Goal: Find specific page/section: Find specific page/section

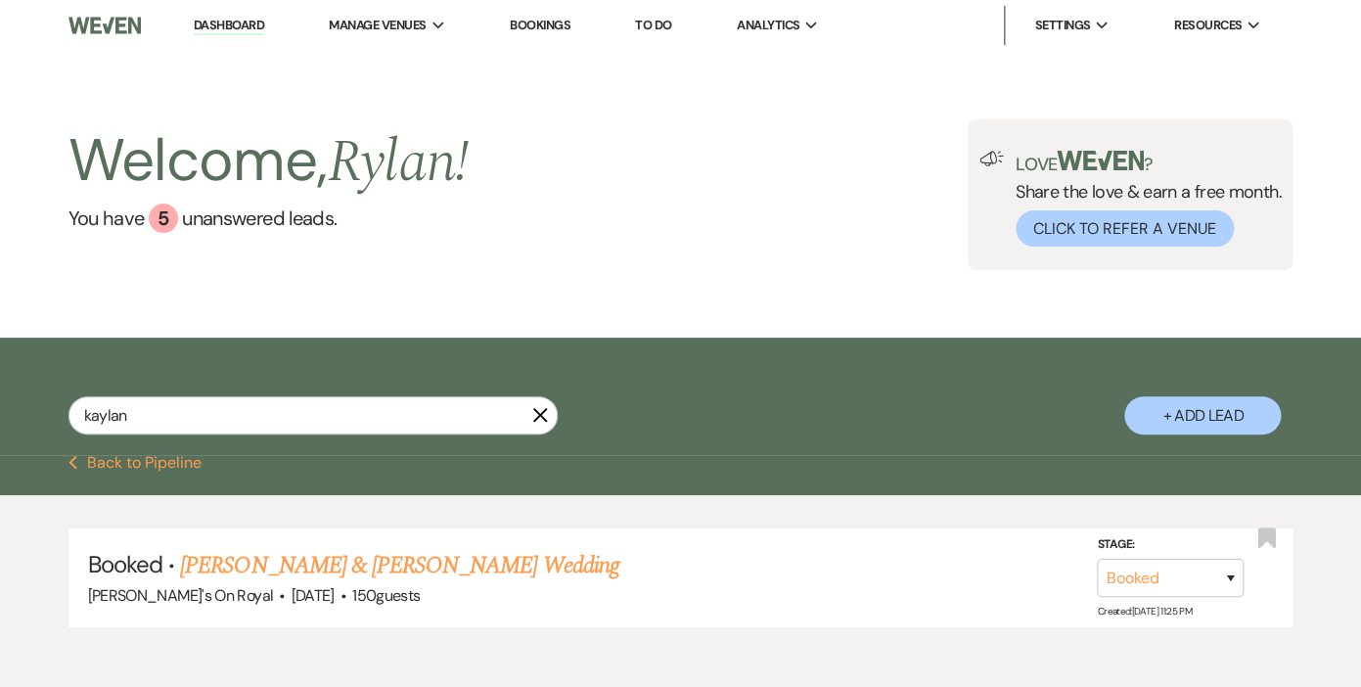
click at [539, 411] on icon "X" at bounding box center [540, 415] width 16 height 16
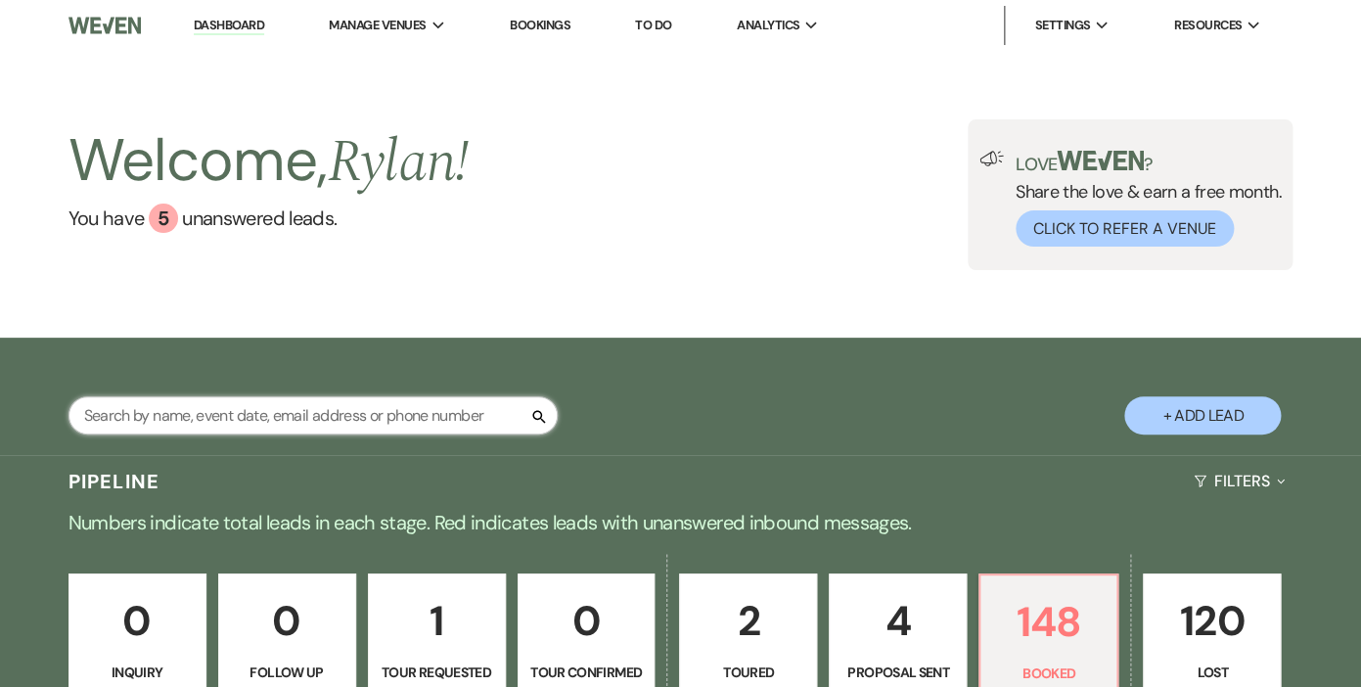
click at [394, 406] on input "text" at bounding box center [312, 415] width 489 height 38
type input "[PERSON_NAME]"
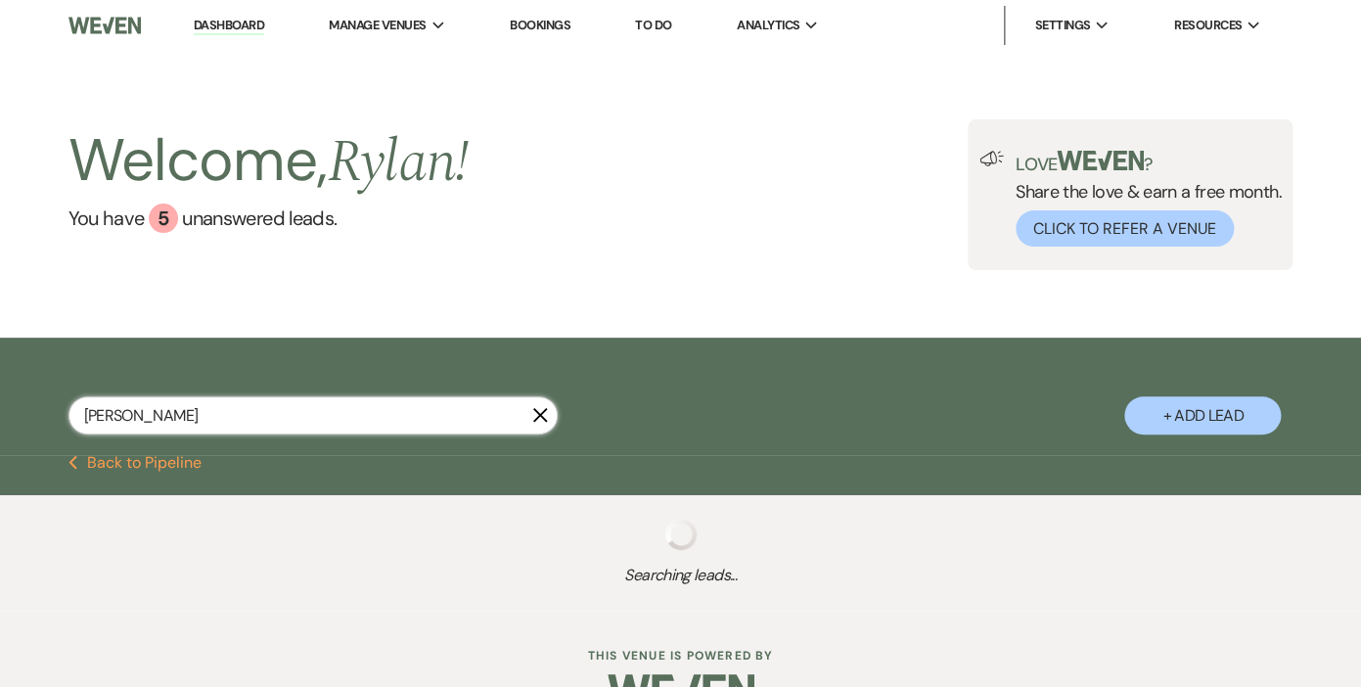
select select "8"
select select "5"
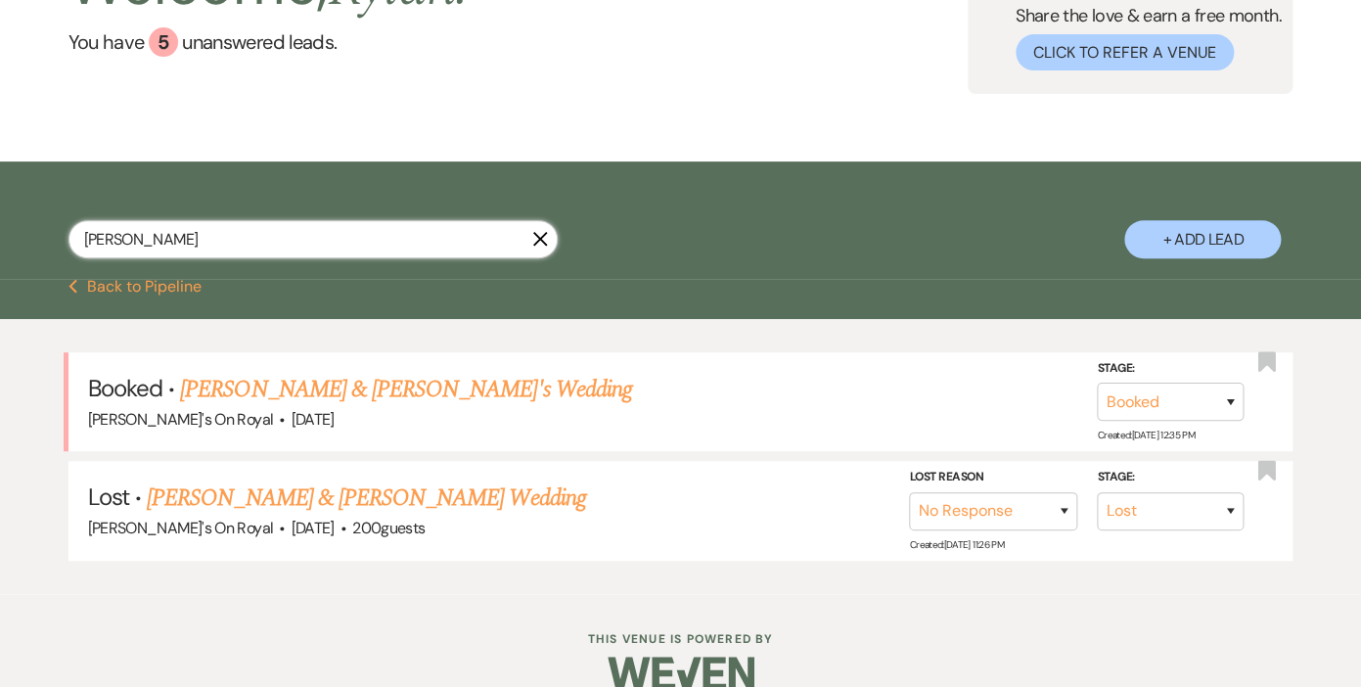
scroll to position [207, 0]
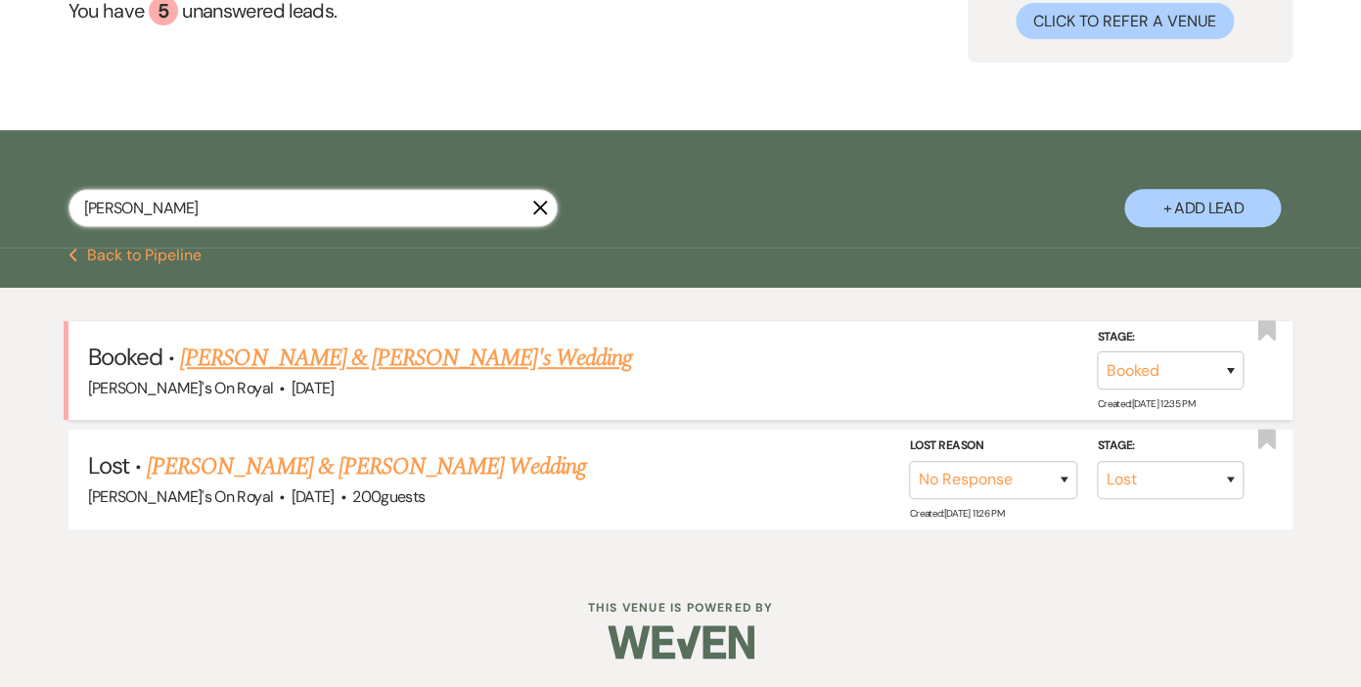
type input "[PERSON_NAME]"
click at [301, 359] on link "[PERSON_NAME] & [PERSON_NAME]'s Wedding" at bounding box center [406, 357] width 452 height 35
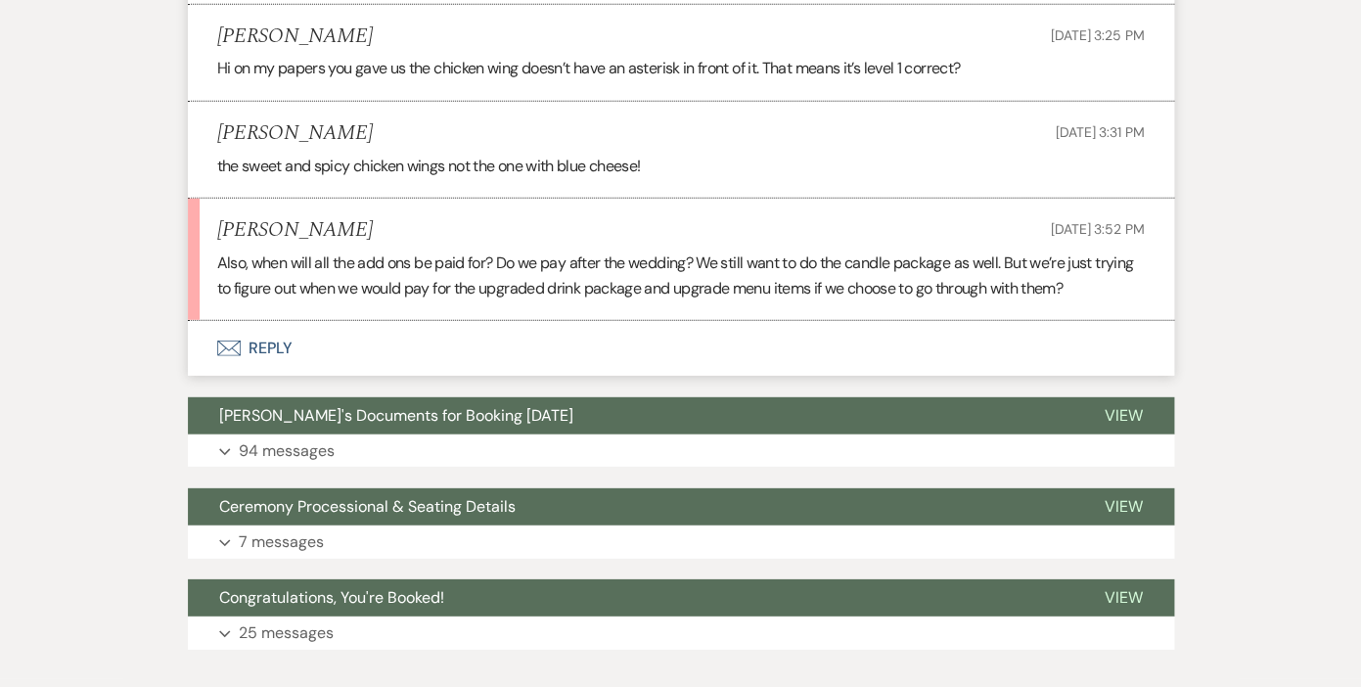
scroll to position [4654, 0]
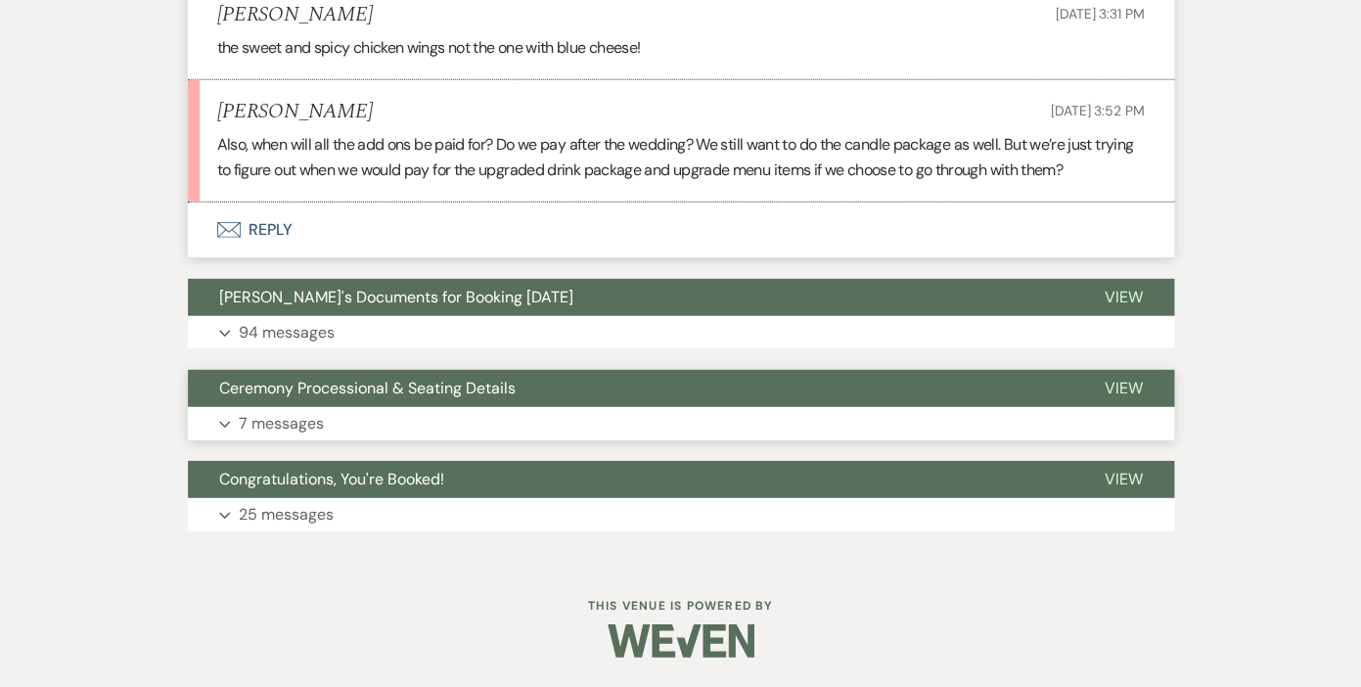
click at [284, 421] on p "7 messages" at bounding box center [281, 423] width 85 height 25
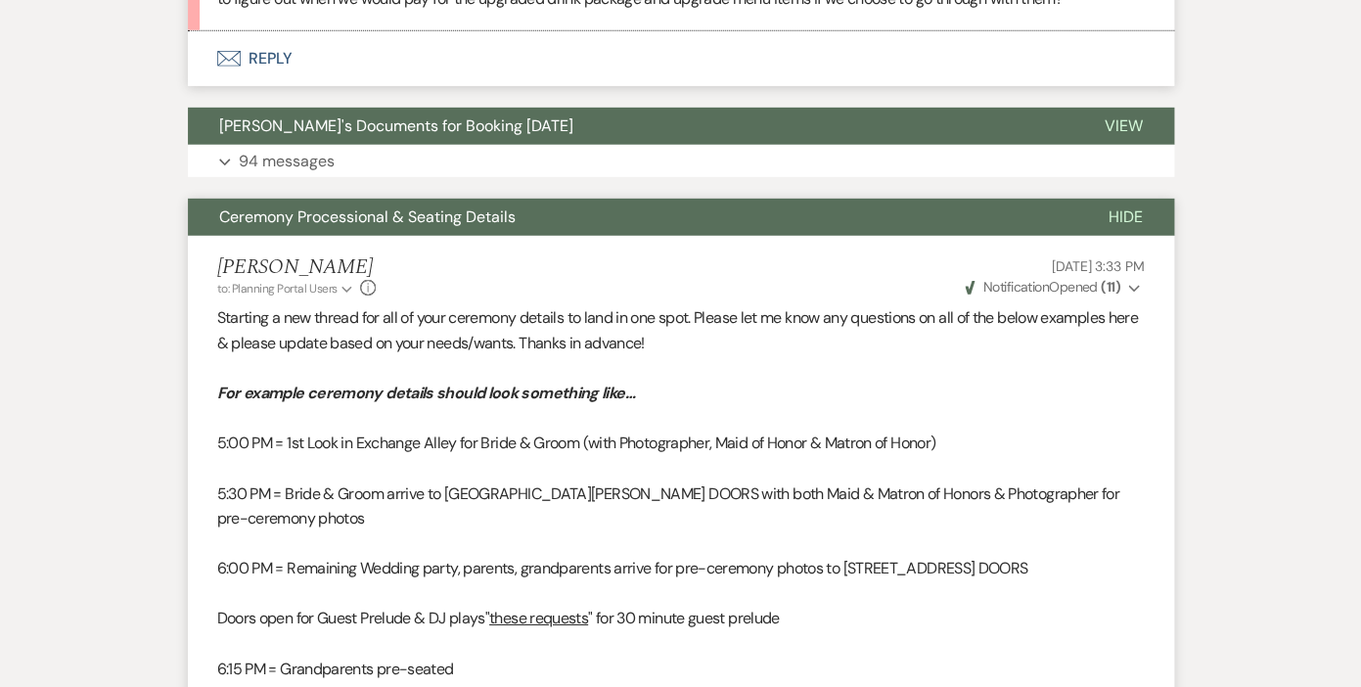
scroll to position [4813, 0]
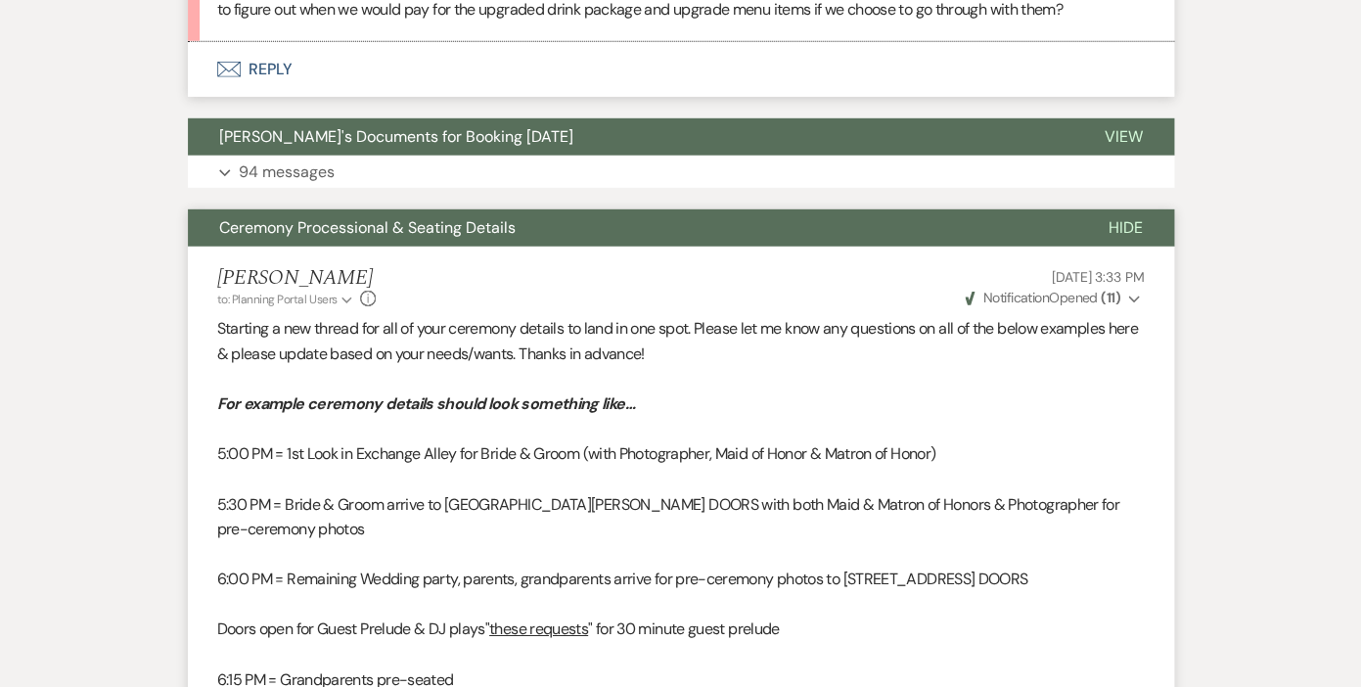
click at [1131, 223] on span "Hide" at bounding box center [1125, 227] width 34 height 21
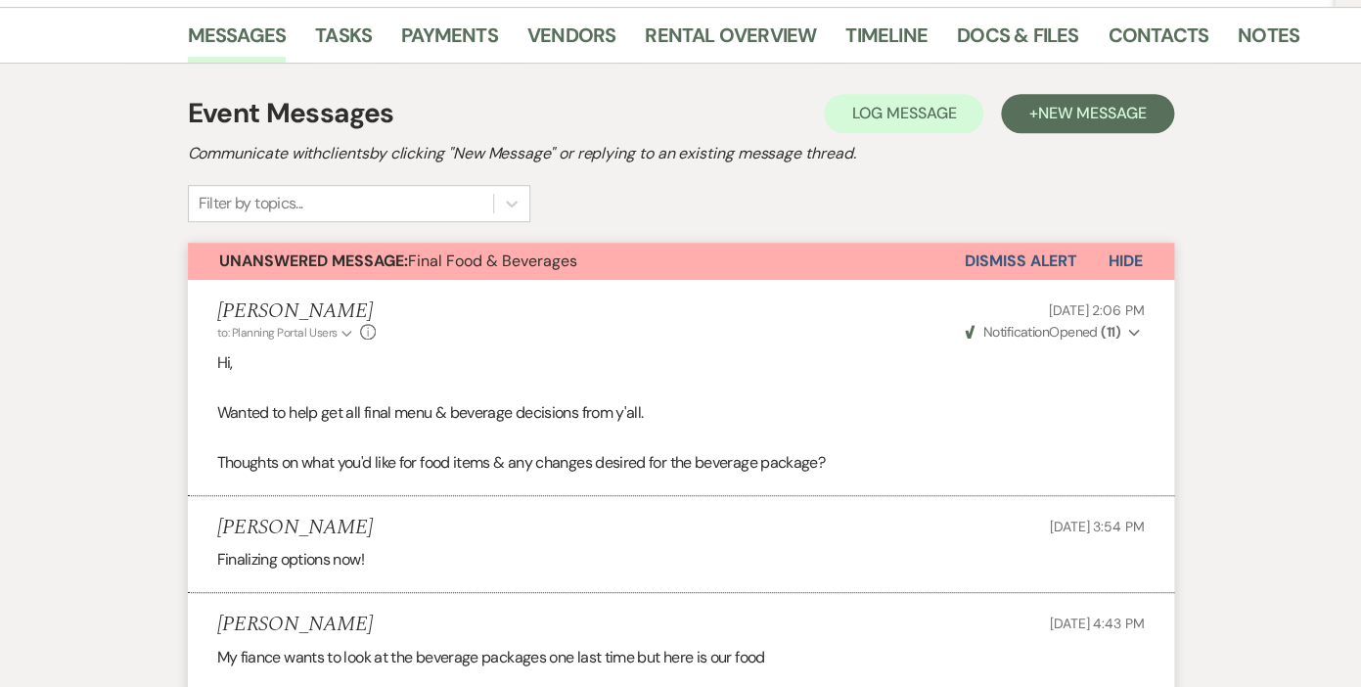
scroll to position [0, 0]
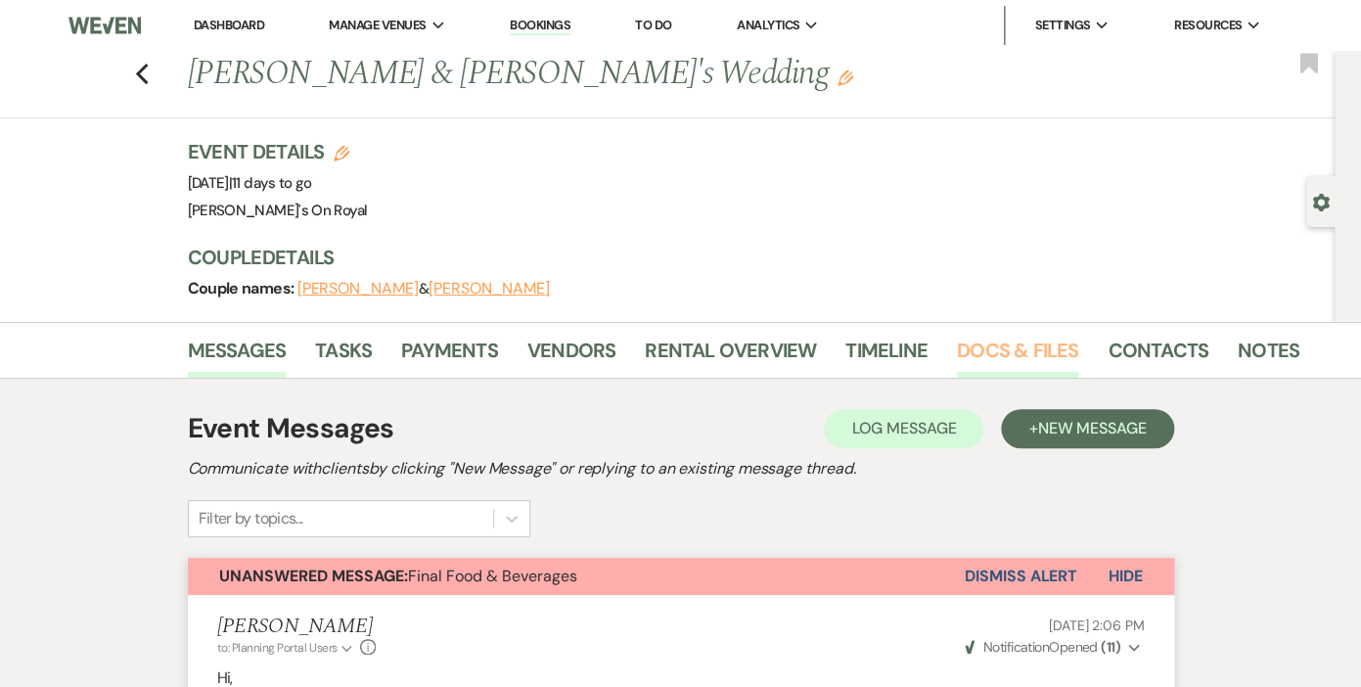
click at [978, 347] on link "Docs & Files" at bounding box center [1017, 356] width 121 height 43
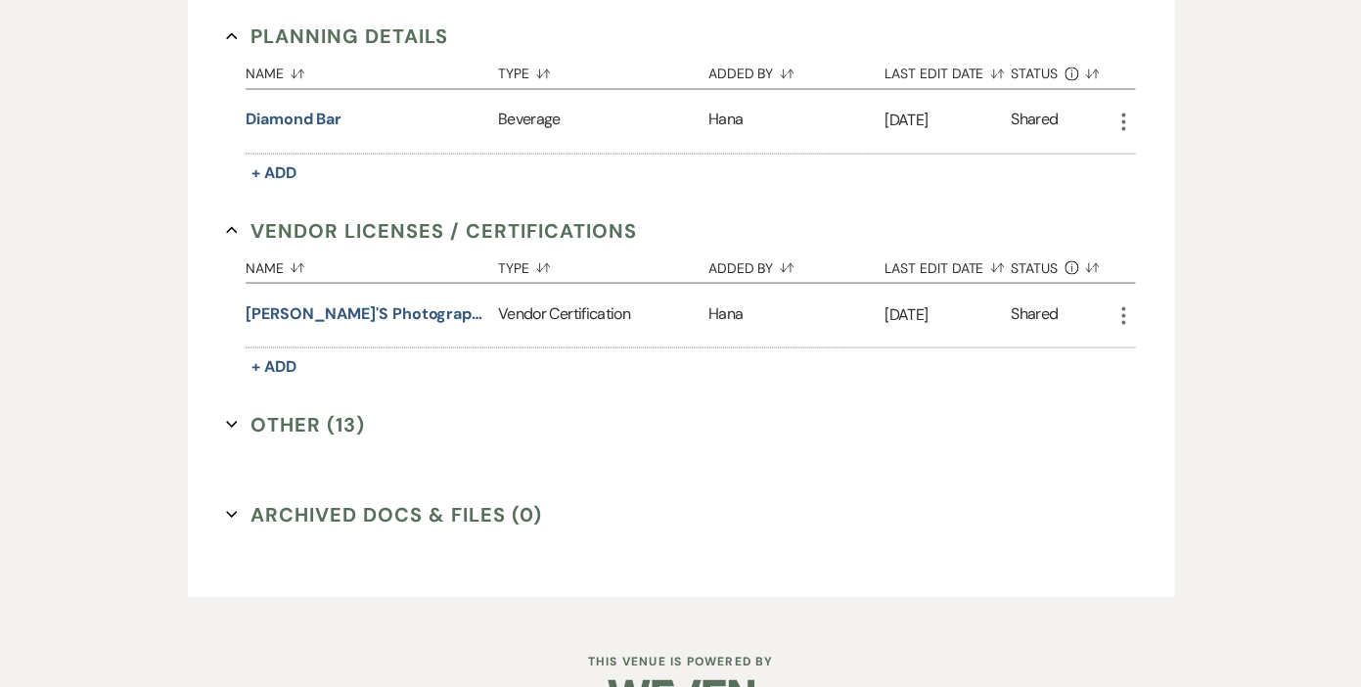
scroll to position [1264, 0]
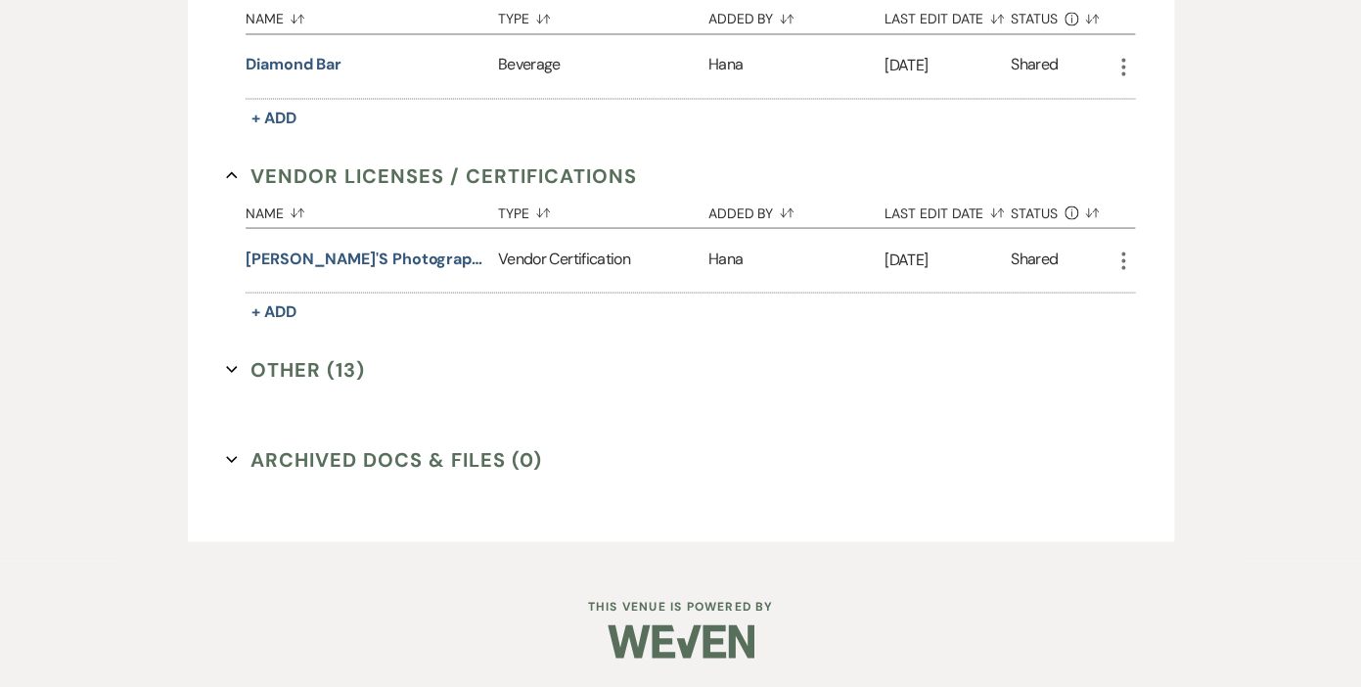
click at [291, 371] on button "Other (13) Expand" at bounding box center [295, 368] width 139 height 29
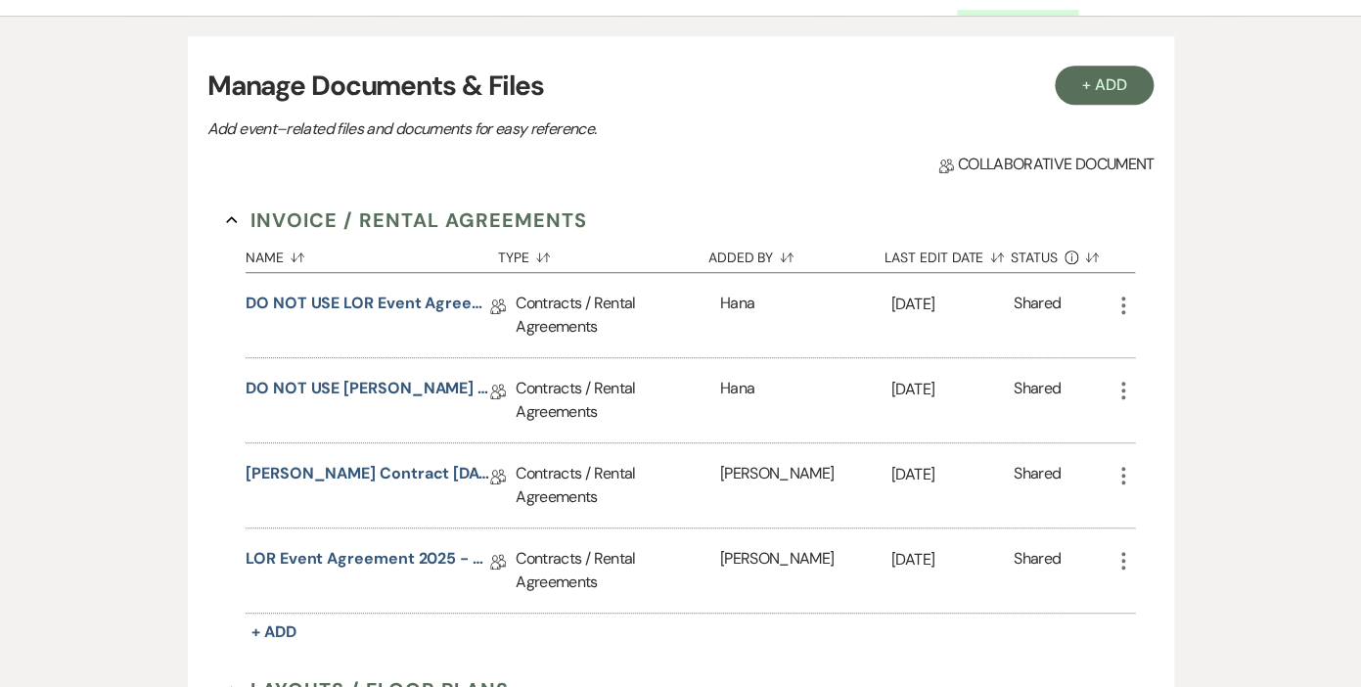
scroll to position [0, 0]
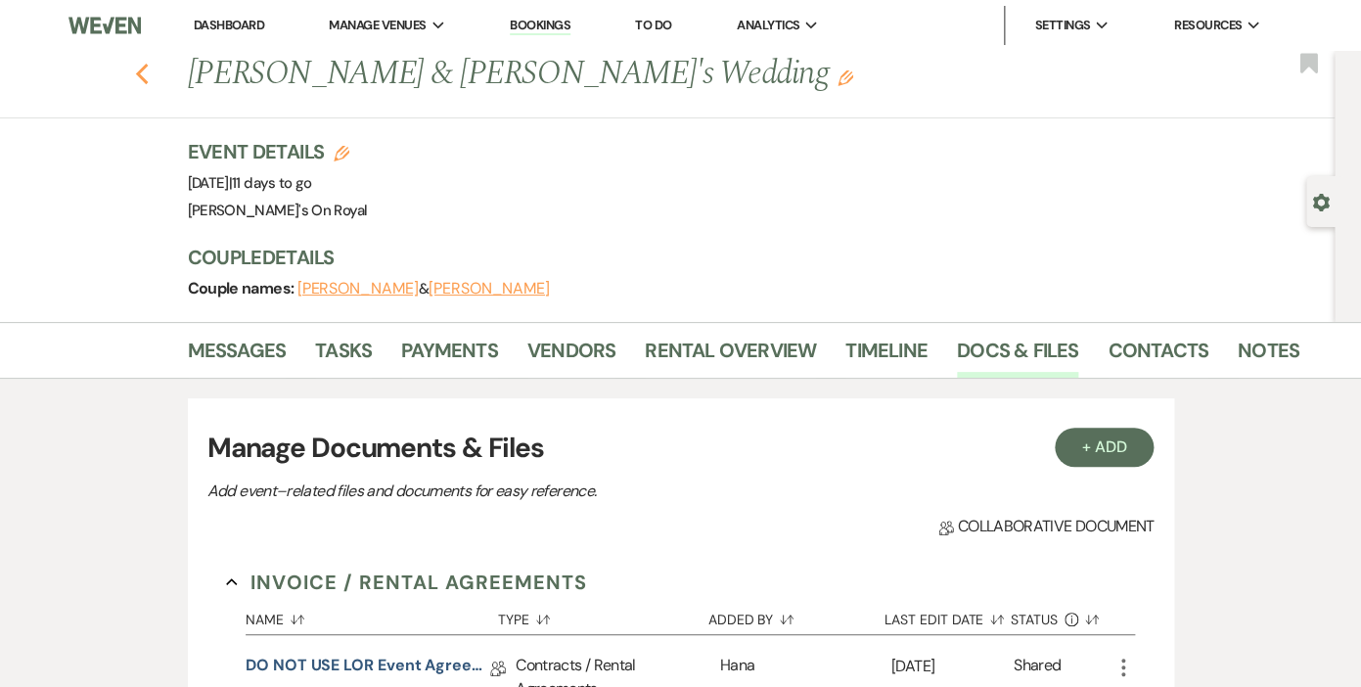
click at [146, 73] on icon "Previous" at bounding box center [142, 74] width 15 height 23
select select "8"
select select "5"
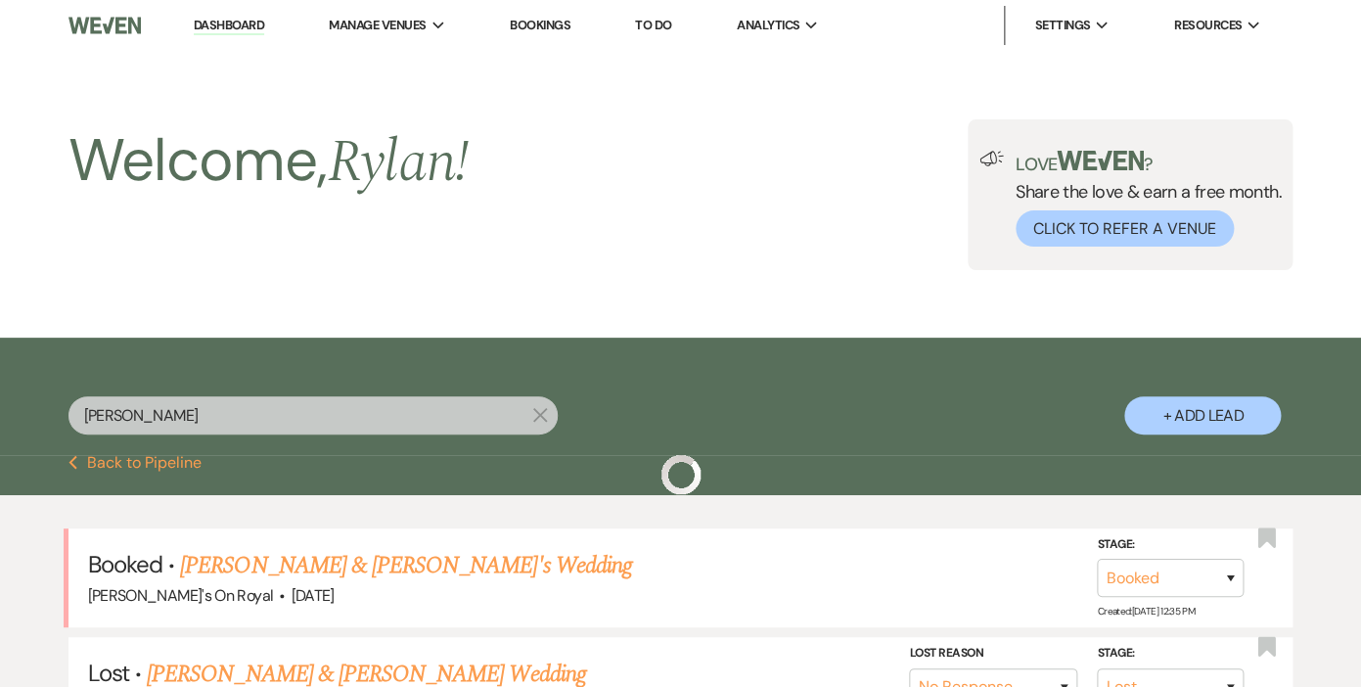
scroll to position [207, 0]
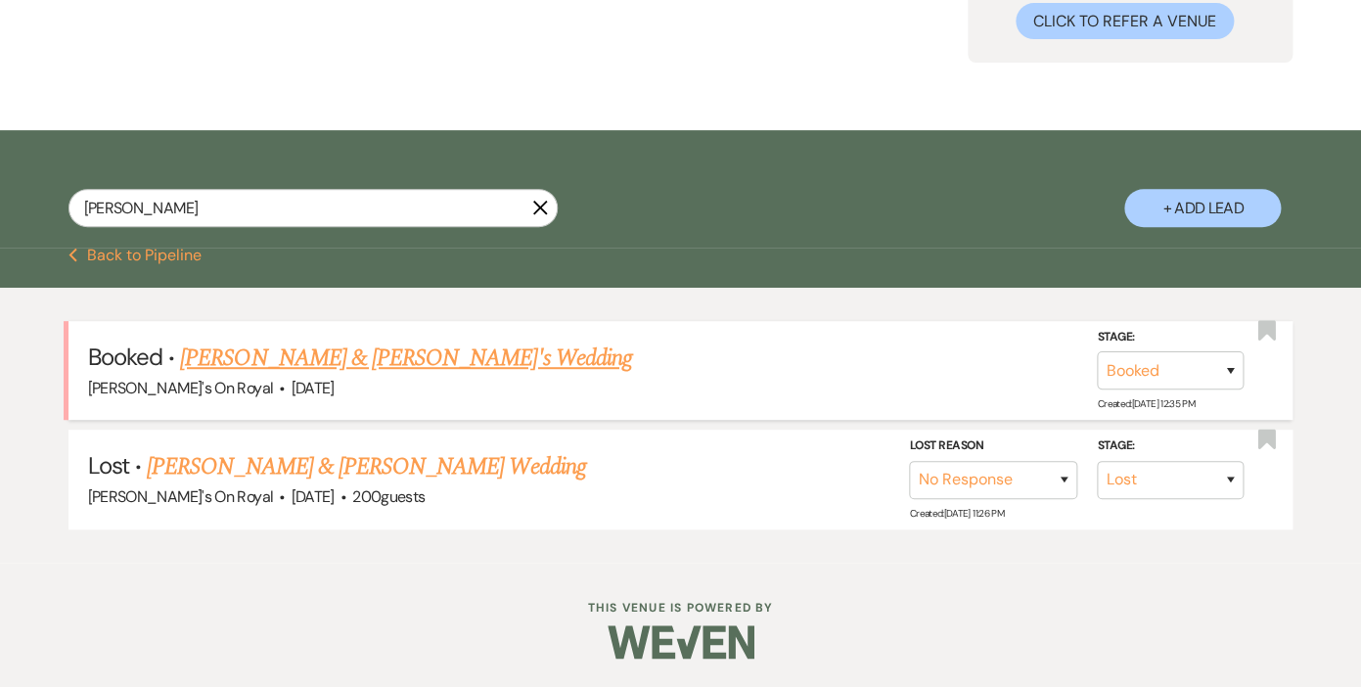
click at [339, 355] on link "[PERSON_NAME] & [PERSON_NAME]'s Wedding" at bounding box center [406, 357] width 452 height 35
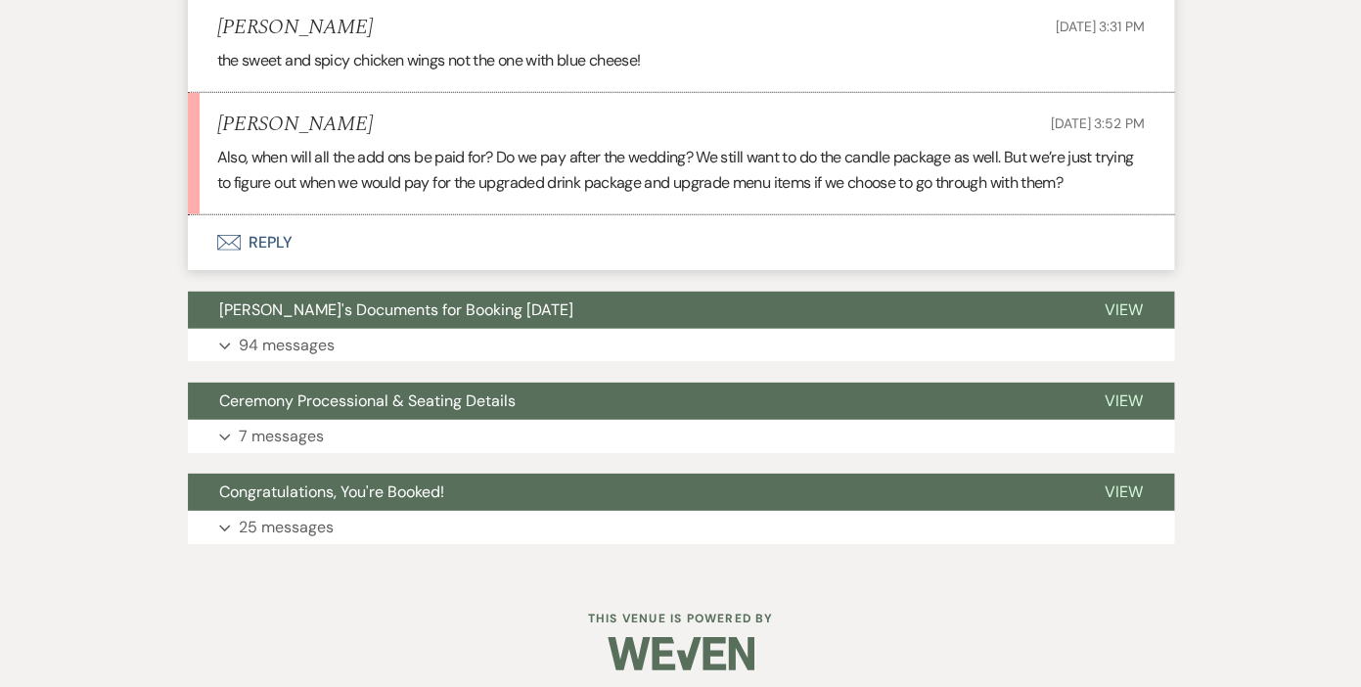
scroll to position [4654, 0]
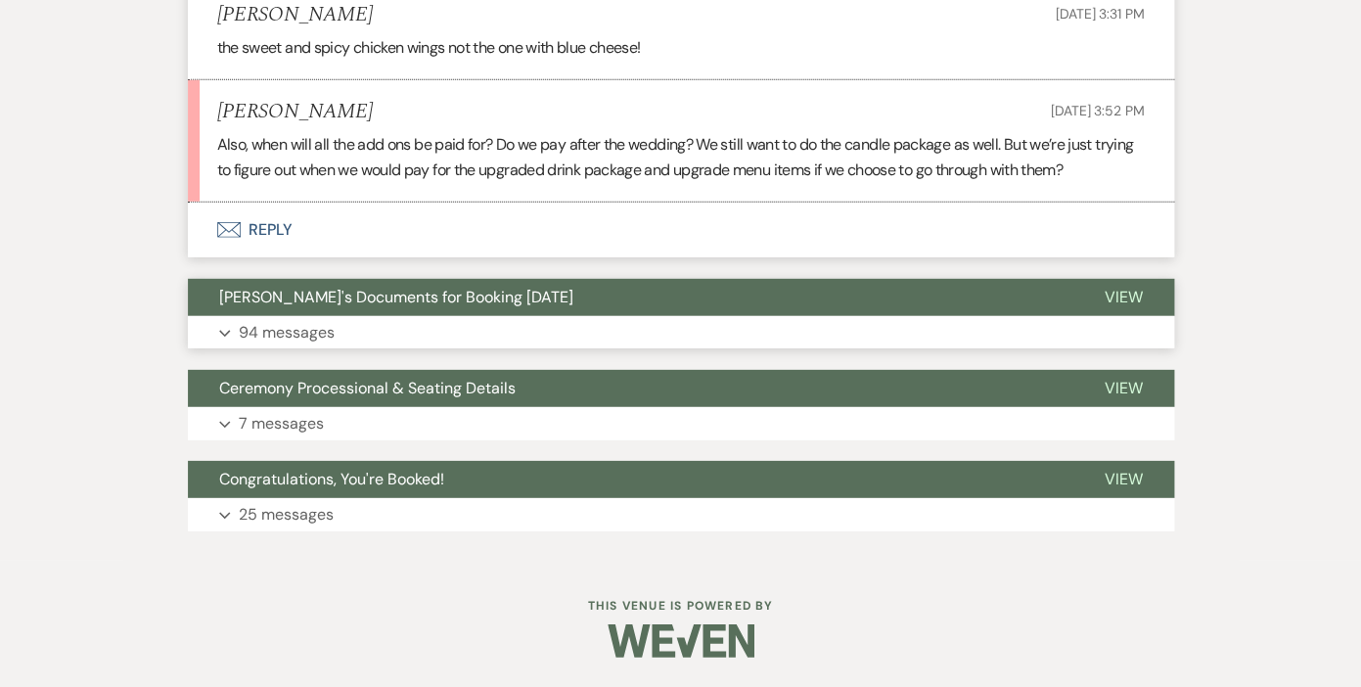
click at [264, 333] on p "94 messages" at bounding box center [287, 332] width 96 height 25
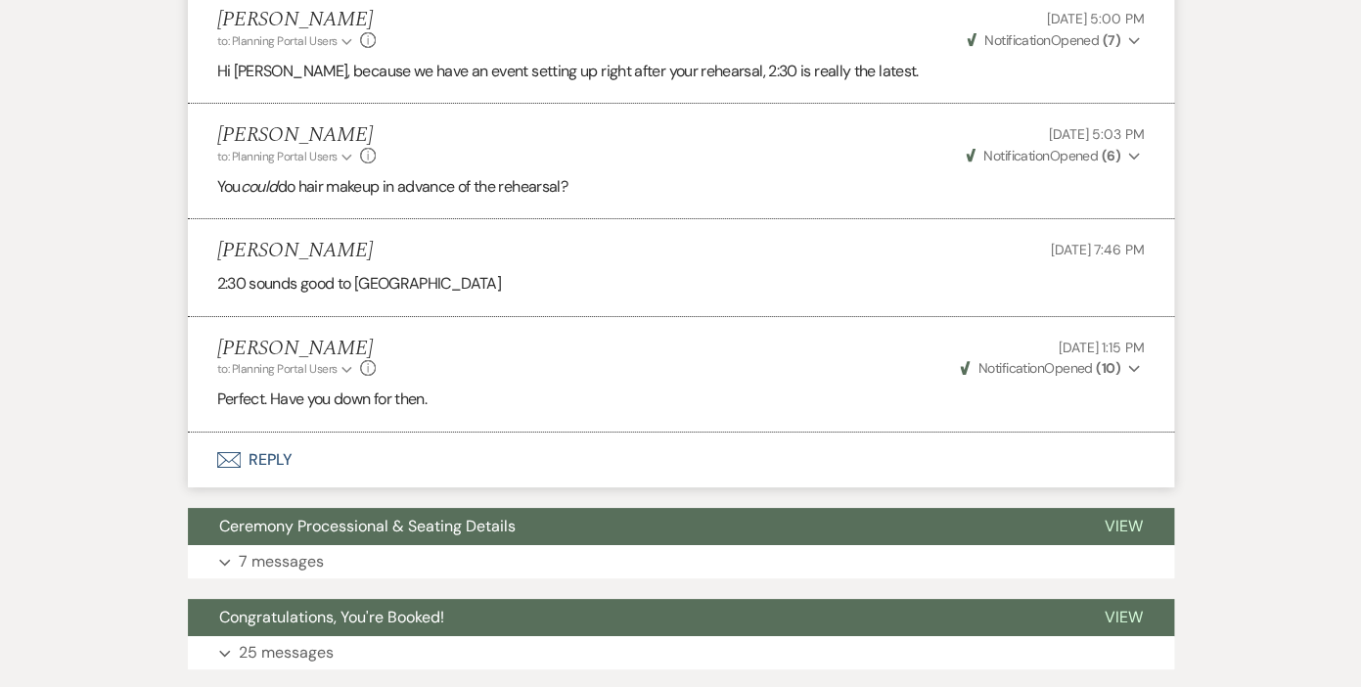
scroll to position [18898, 0]
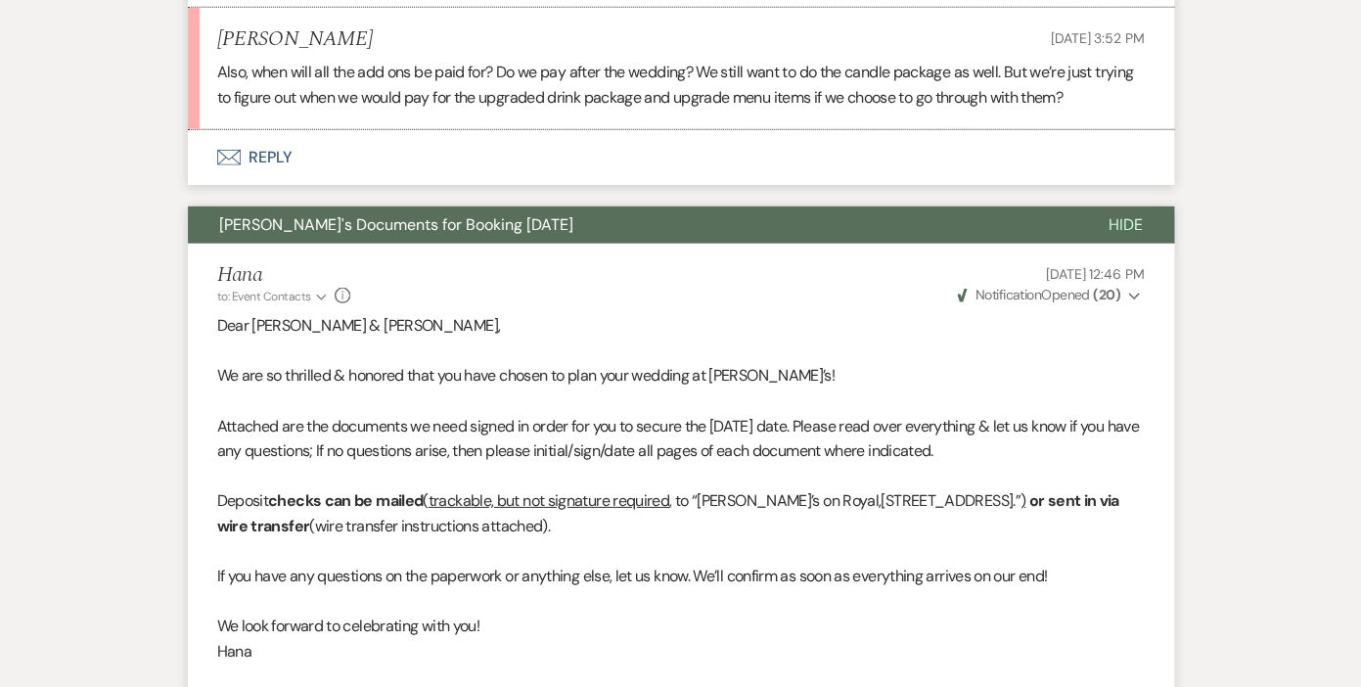
click at [1125, 223] on span "Hide" at bounding box center [1125, 224] width 34 height 21
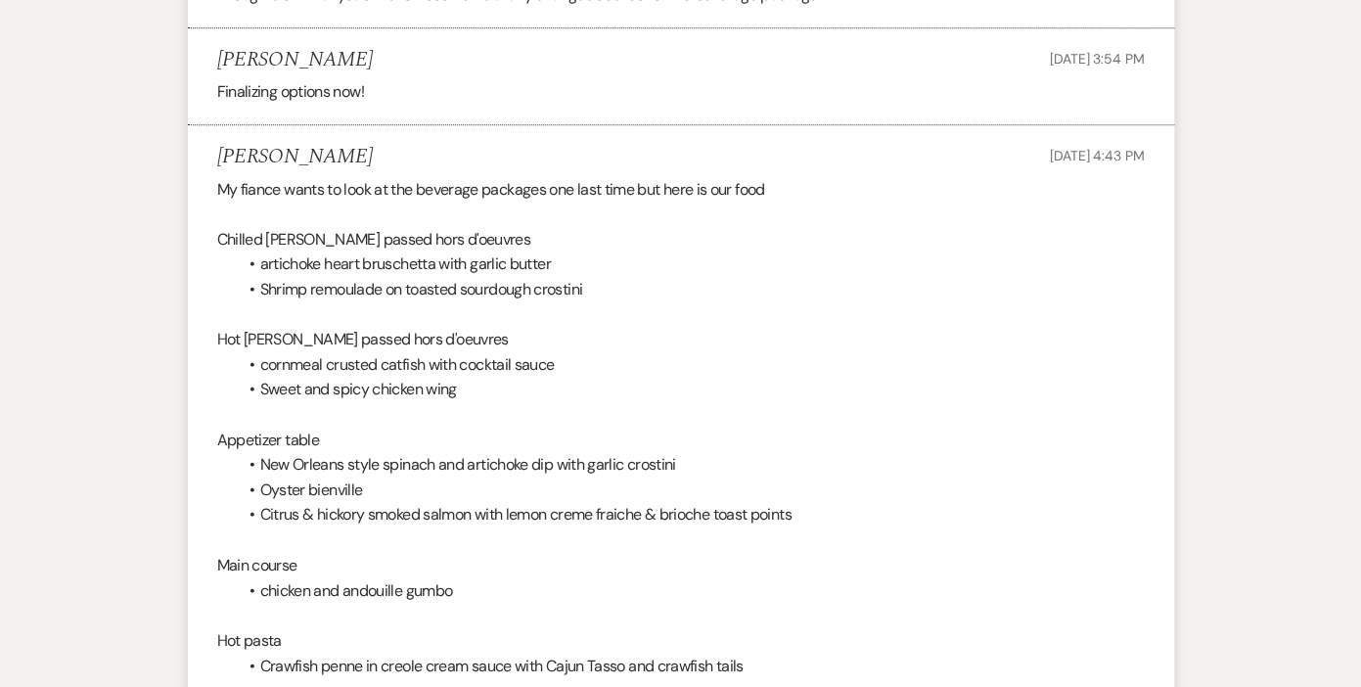
scroll to position [0, 0]
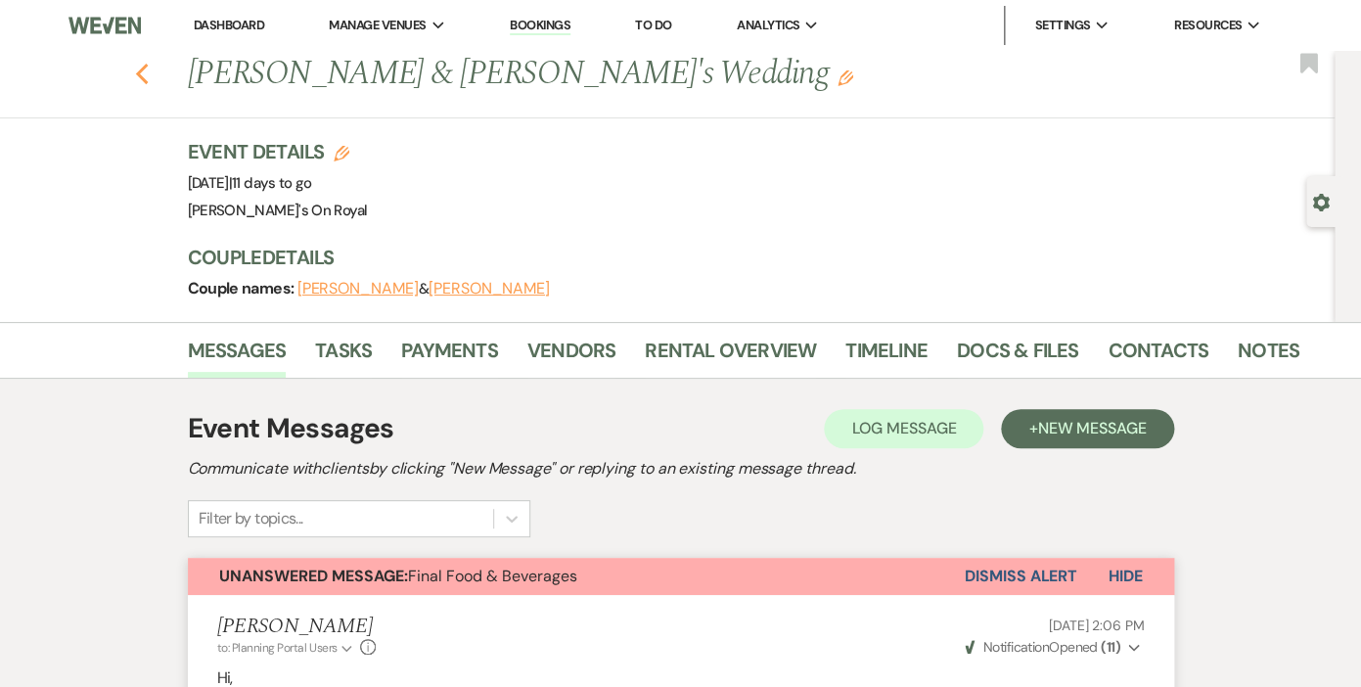
click at [143, 71] on icon "Previous" at bounding box center [142, 74] width 15 height 23
select select "8"
select select "5"
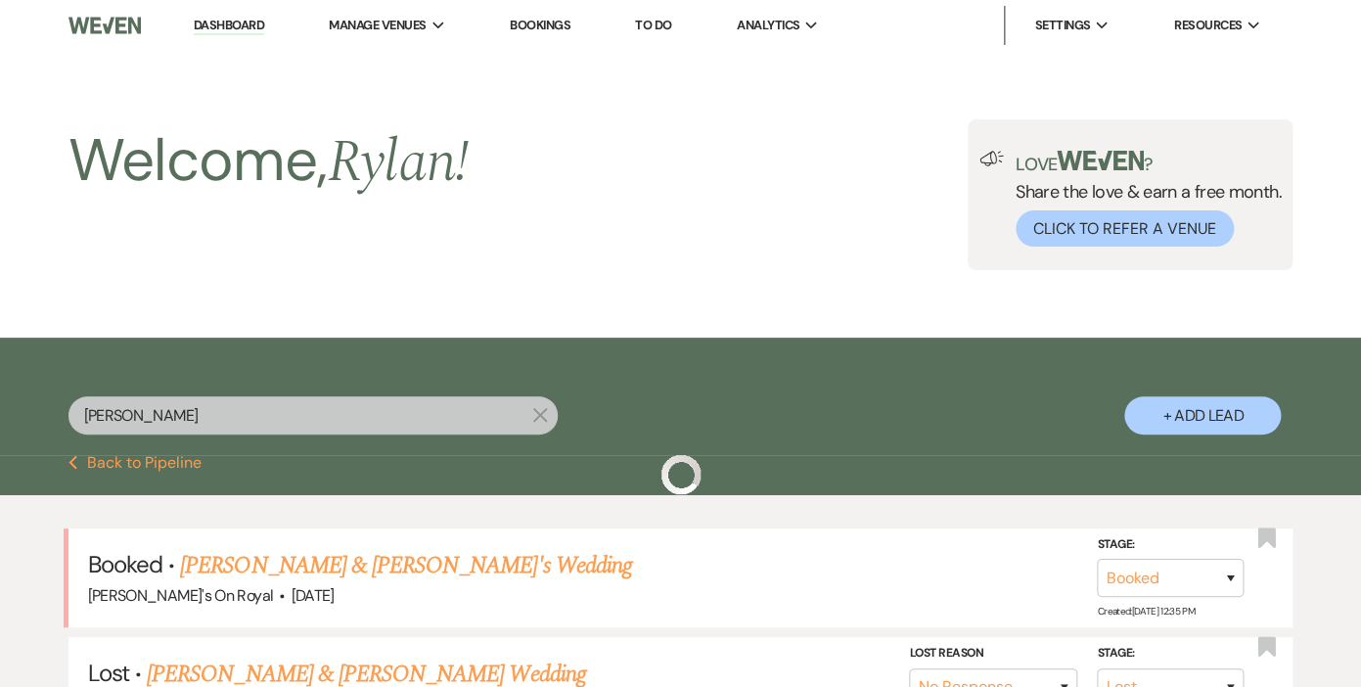
scroll to position [207, 0]
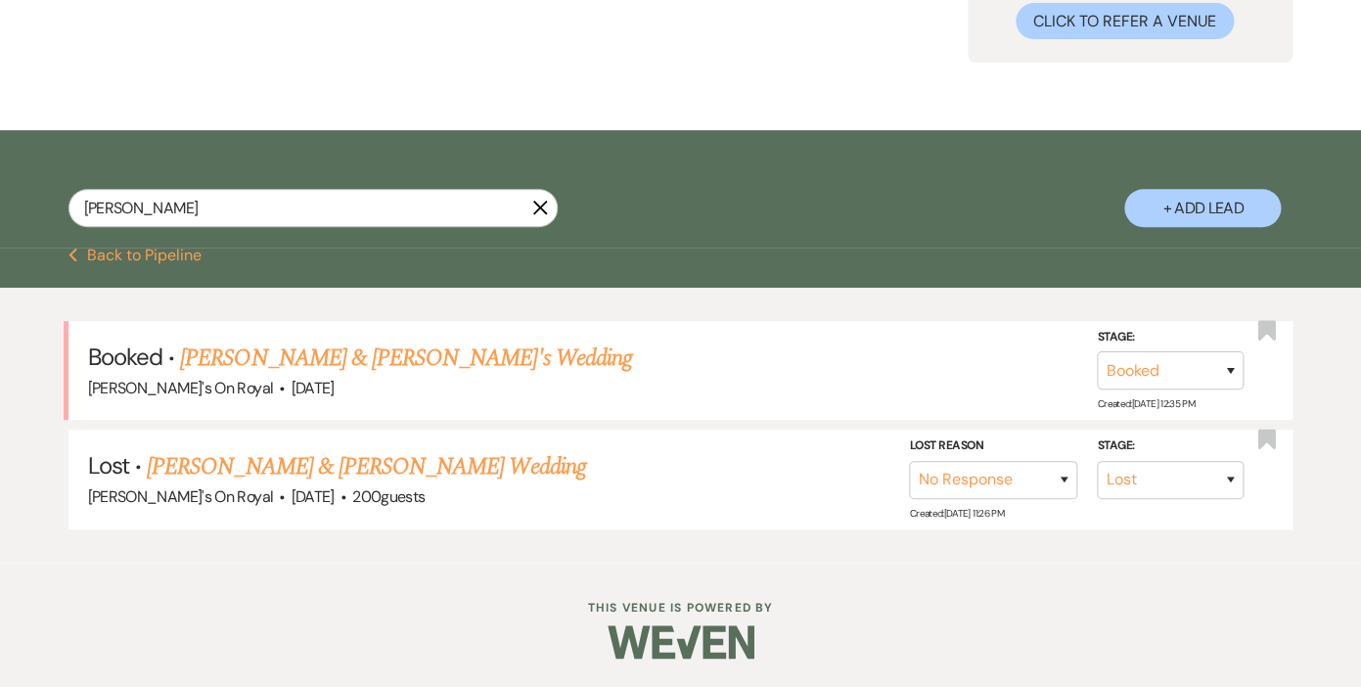
click at [539, 205] on icon "X" at bounding box center [540, 208] width 16 height 16
